Goal: Navigation & Orientation: Find specific page/section

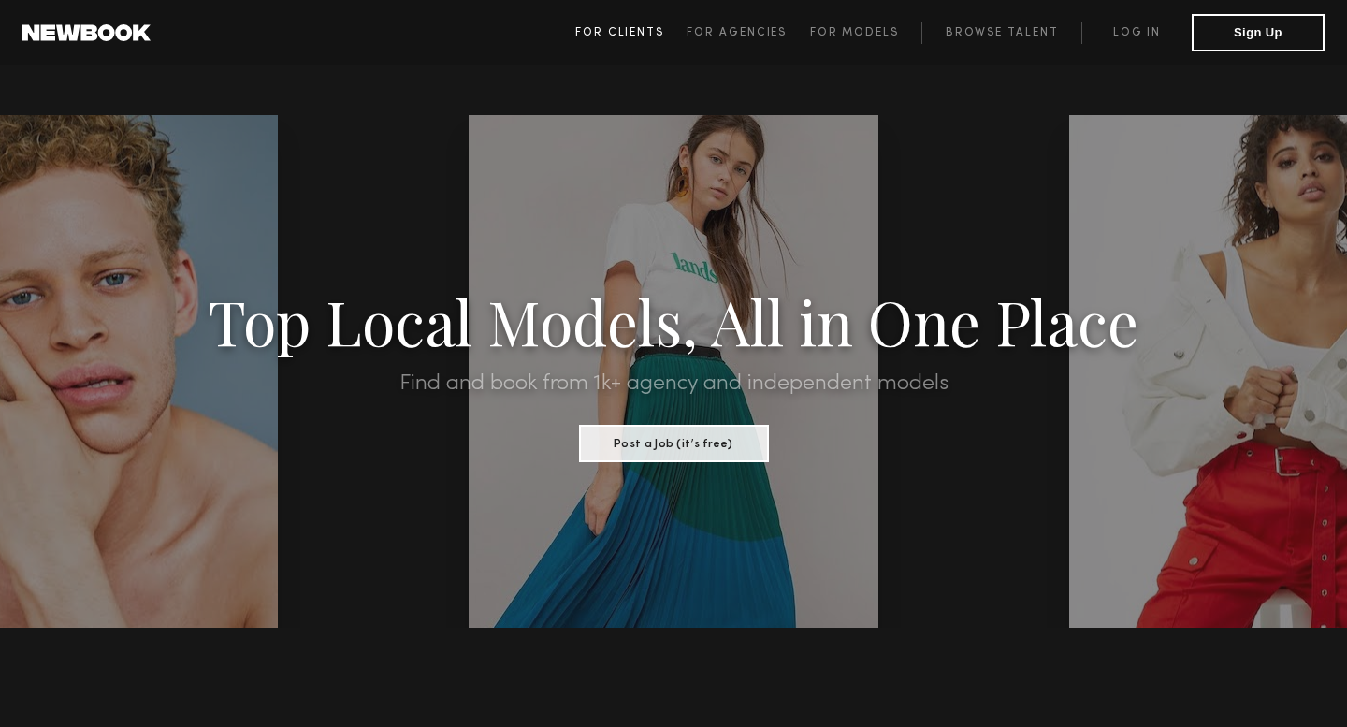
click at [628, 30] on span "For Clients" at bounding box center [619, 32] width 89 height 11
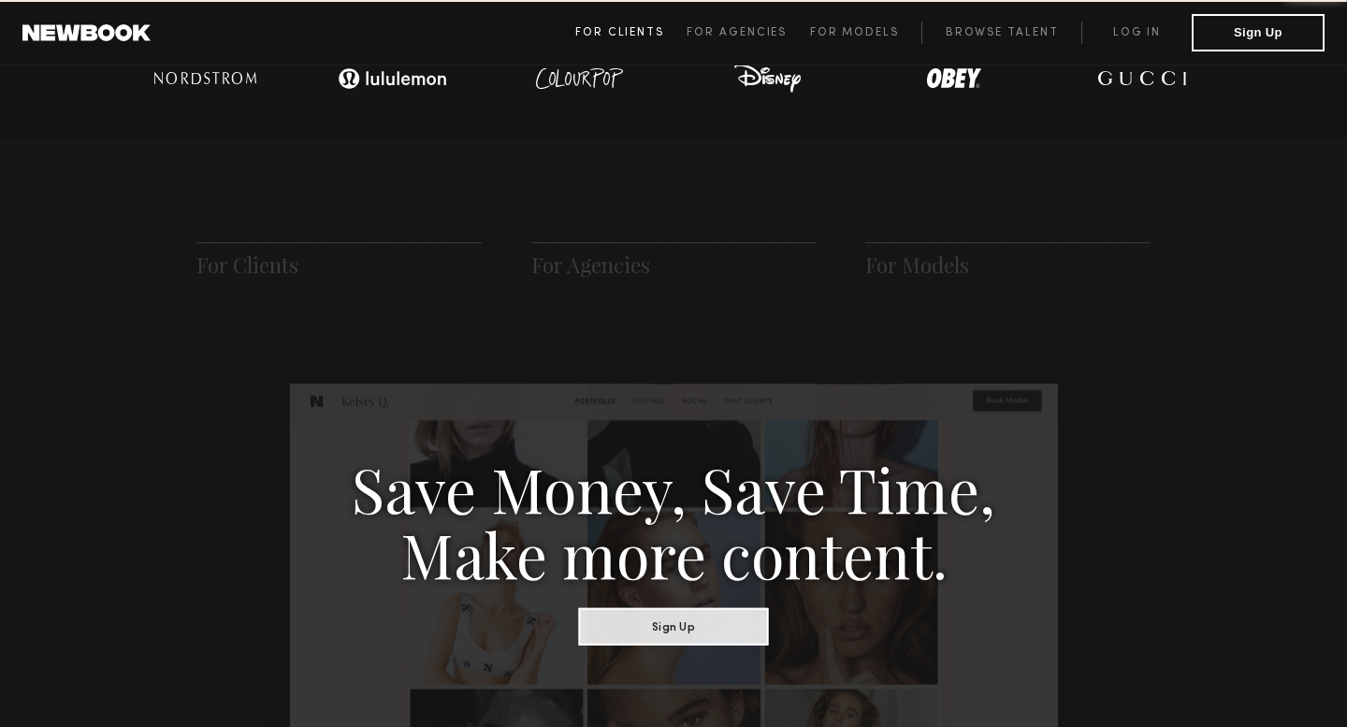
scroll to position [933, 0]
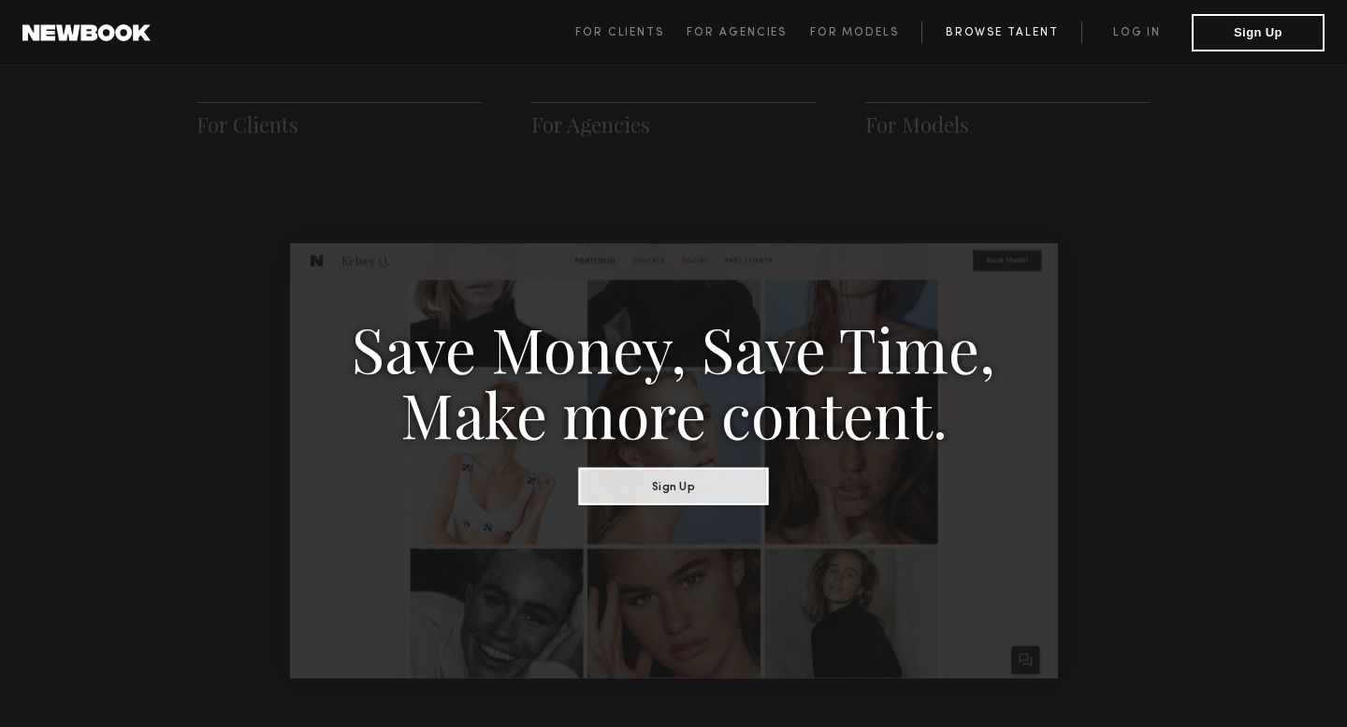
click at [1047, 29] on link "Browse Talent" at bounding box center [1001, 33] width 160 height 22
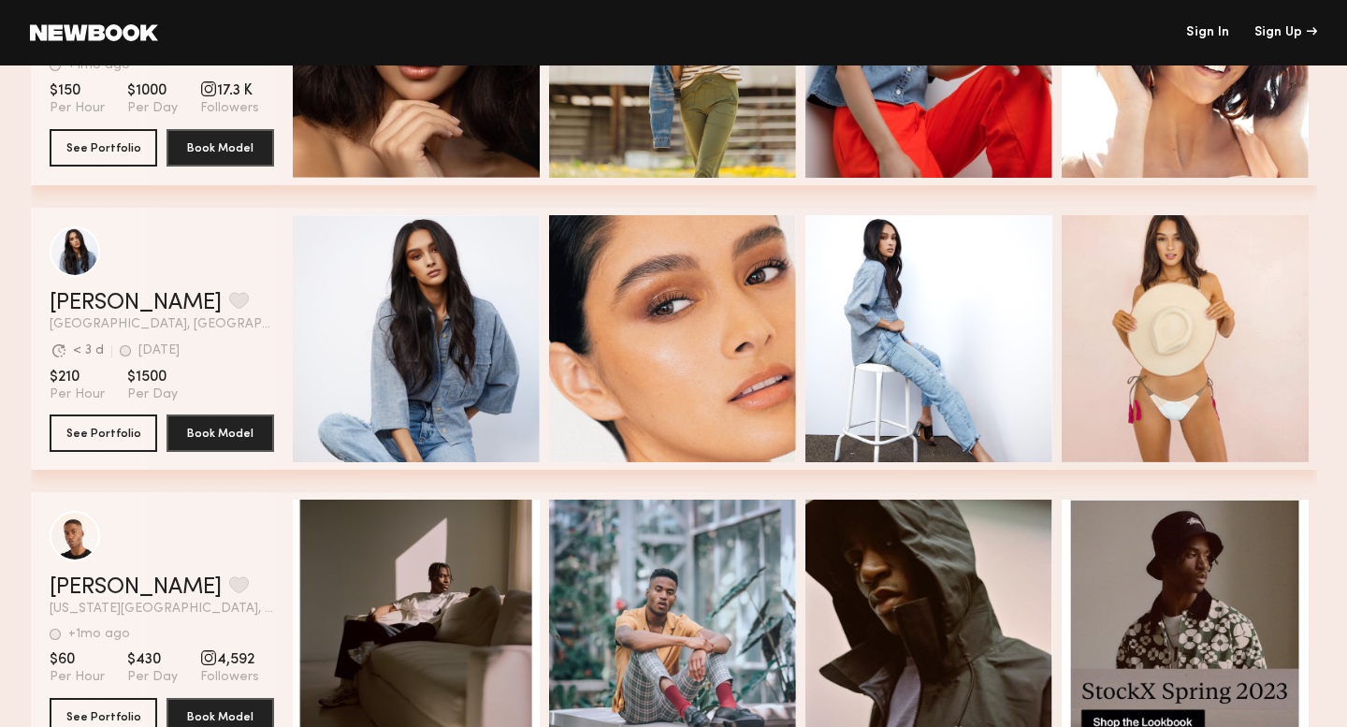
scroll to position [491, 0]
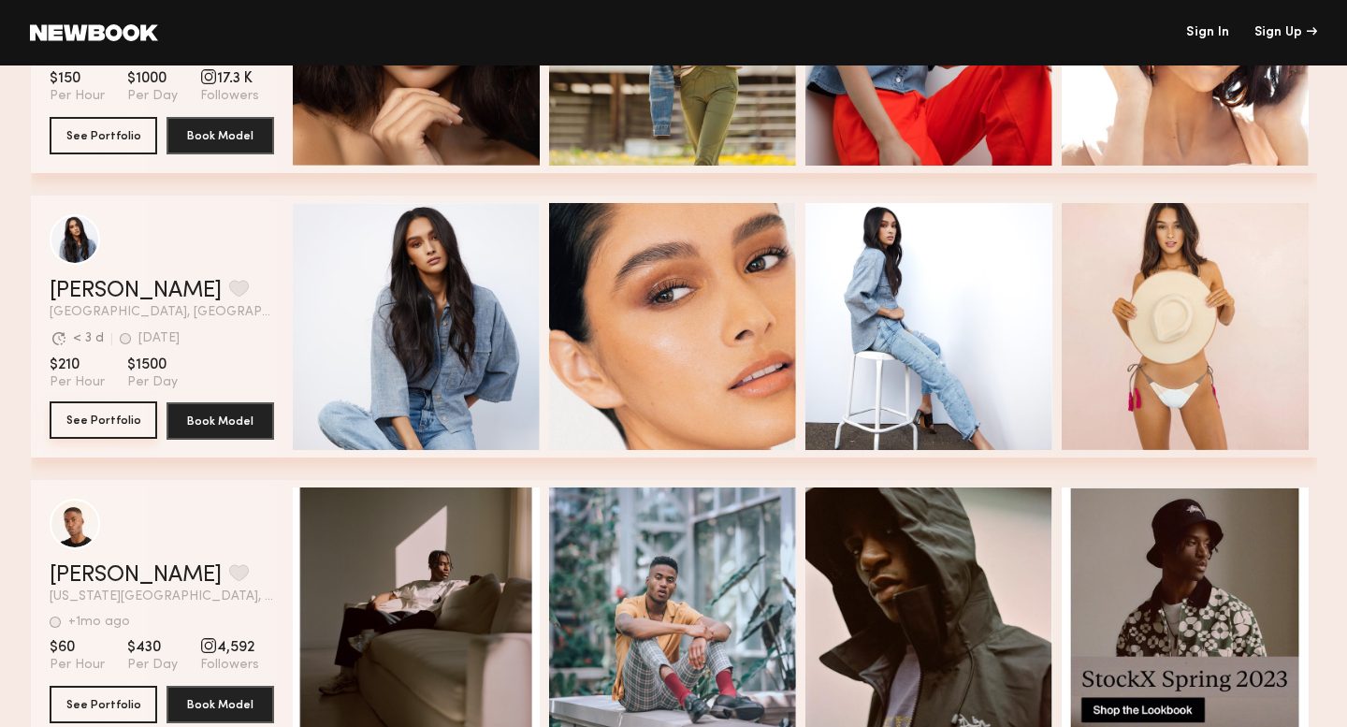
click at [116, 419] on button "See Portfolio" at bounding box center [104, 419] width 108 height 37
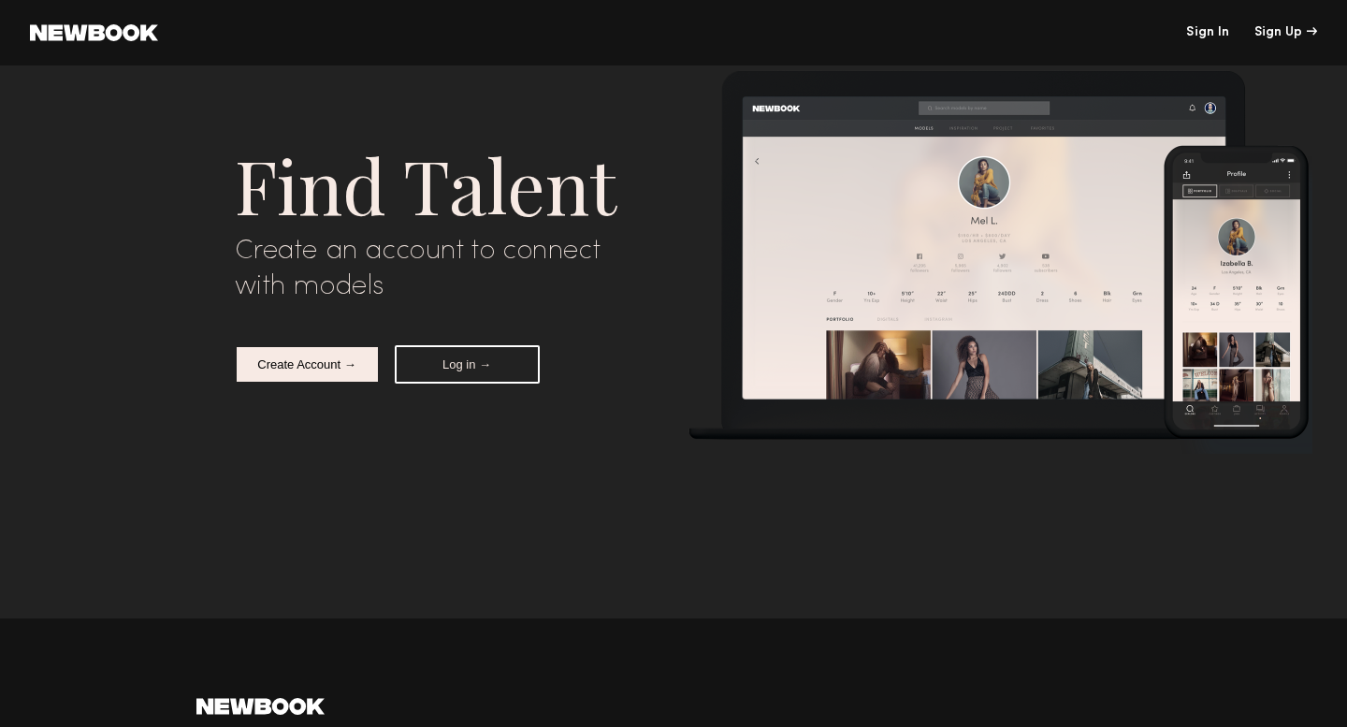
scroll to position [6588, 0]
